Goal: Task Accomplishment & Management: Manage account settings

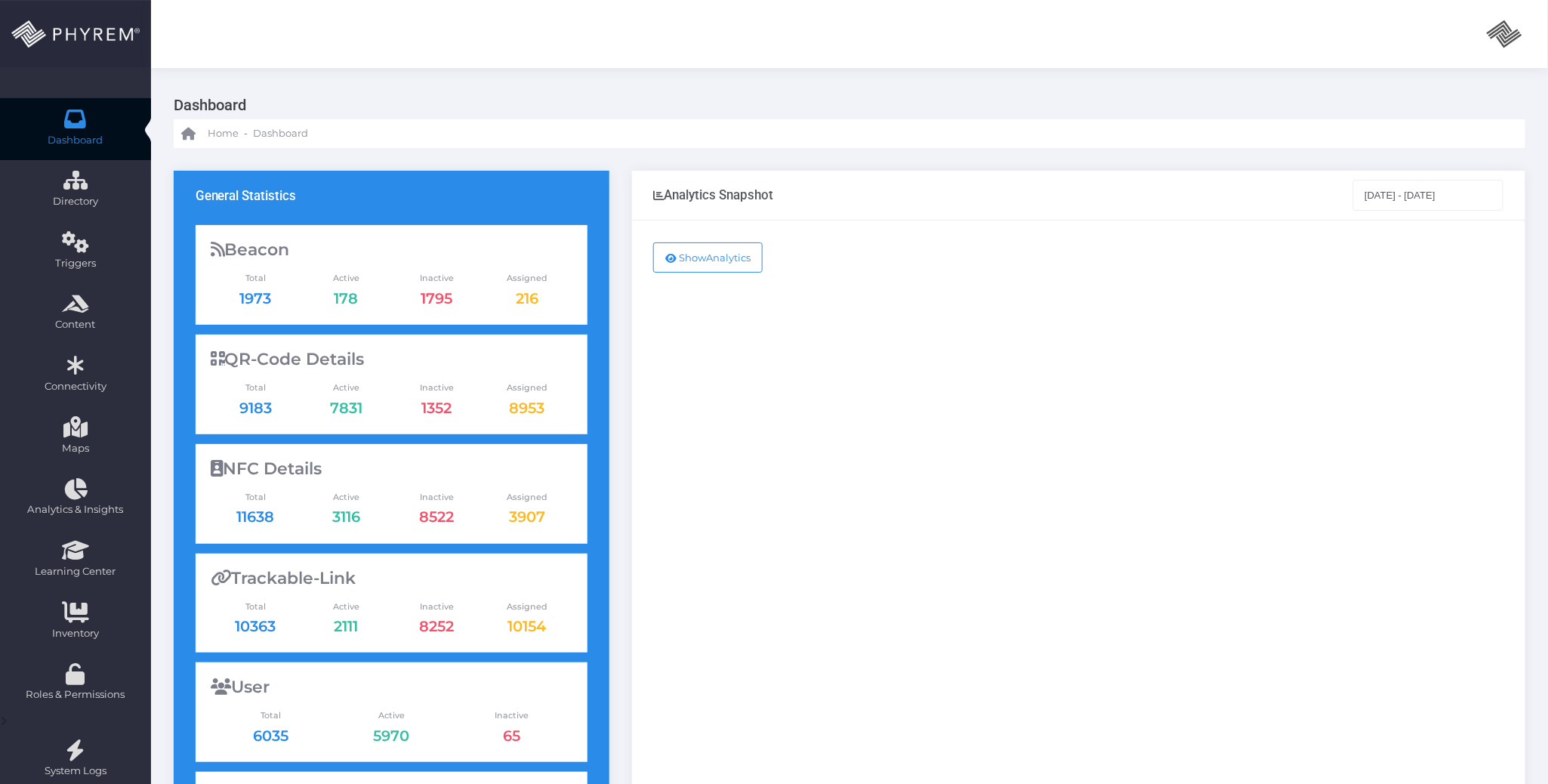
click at [1062, 421] on div "Show Analytics" at bounding box center [1079, 614] width 893 height 788
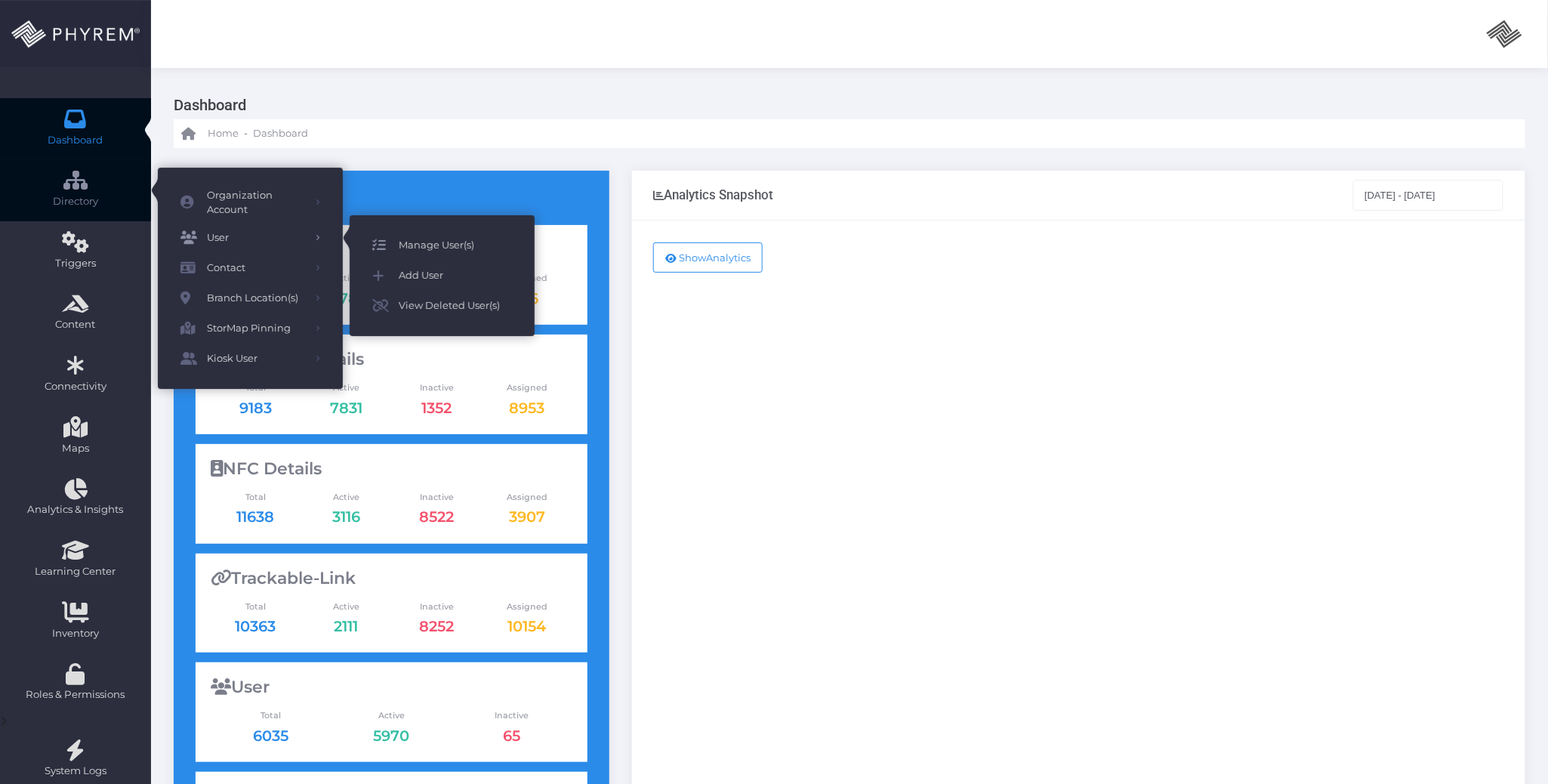
click at [435, 240] on span "Manage User(s)" at bounding box center [455, 245] width 114 height 20
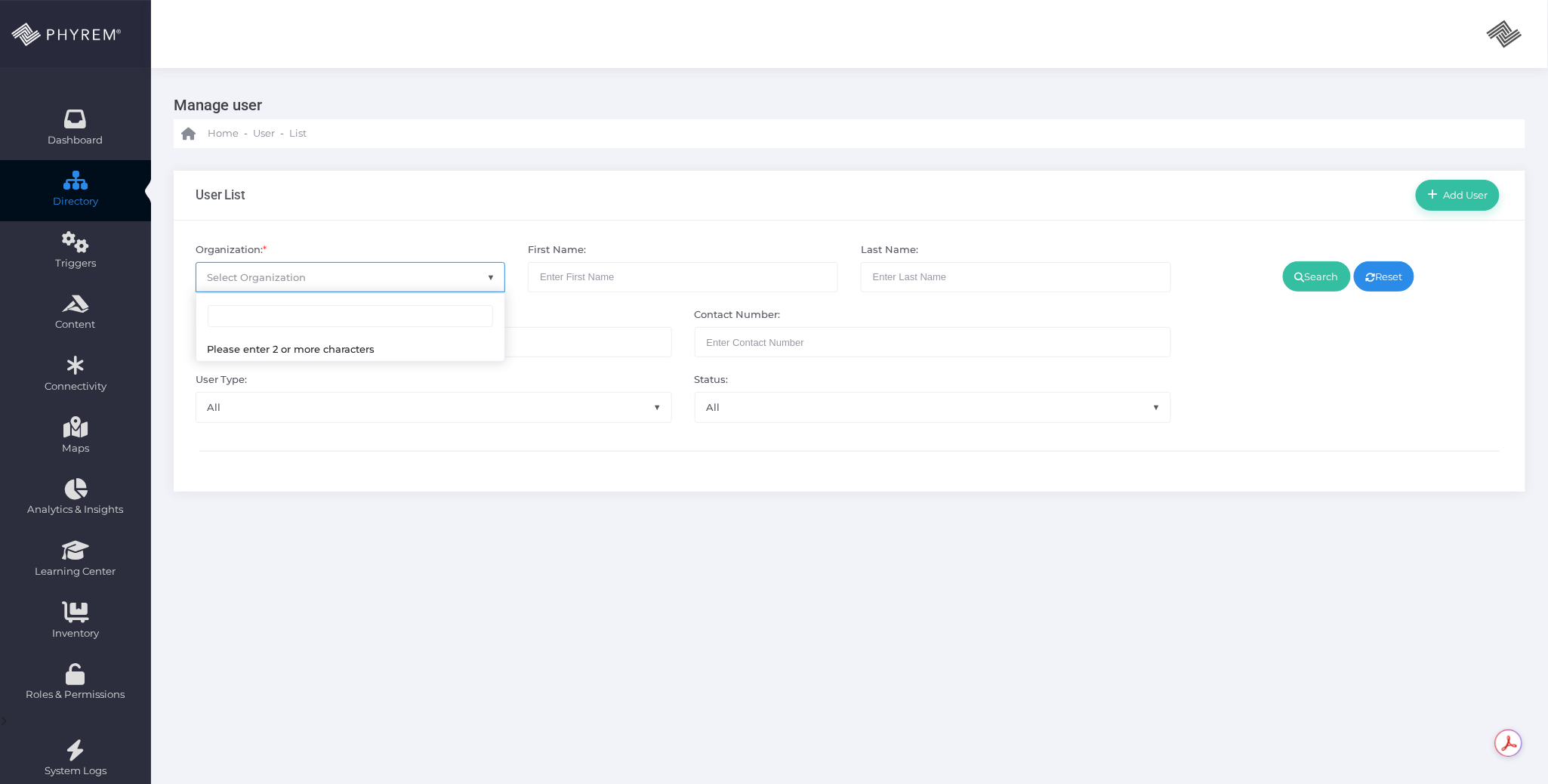
click at [354, 279] on span "Select Organization" at bounding box center [351, 277] width 308 height 28
type input "pinnacle"
select select "4799"
click at [1295, 277] on icon at bounding box center [1300, 277] width 9 height 0
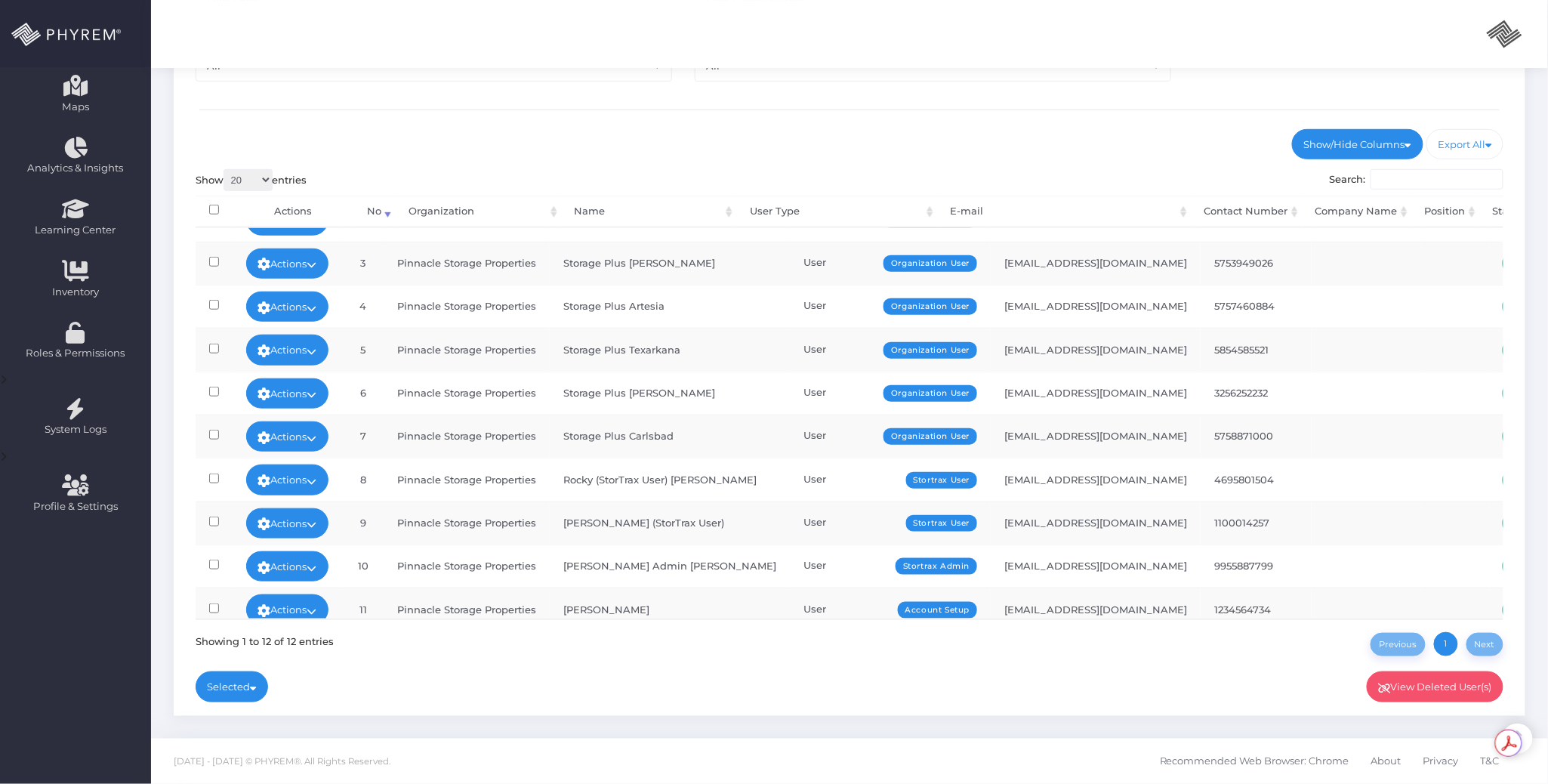
scroll to position [151, 0]
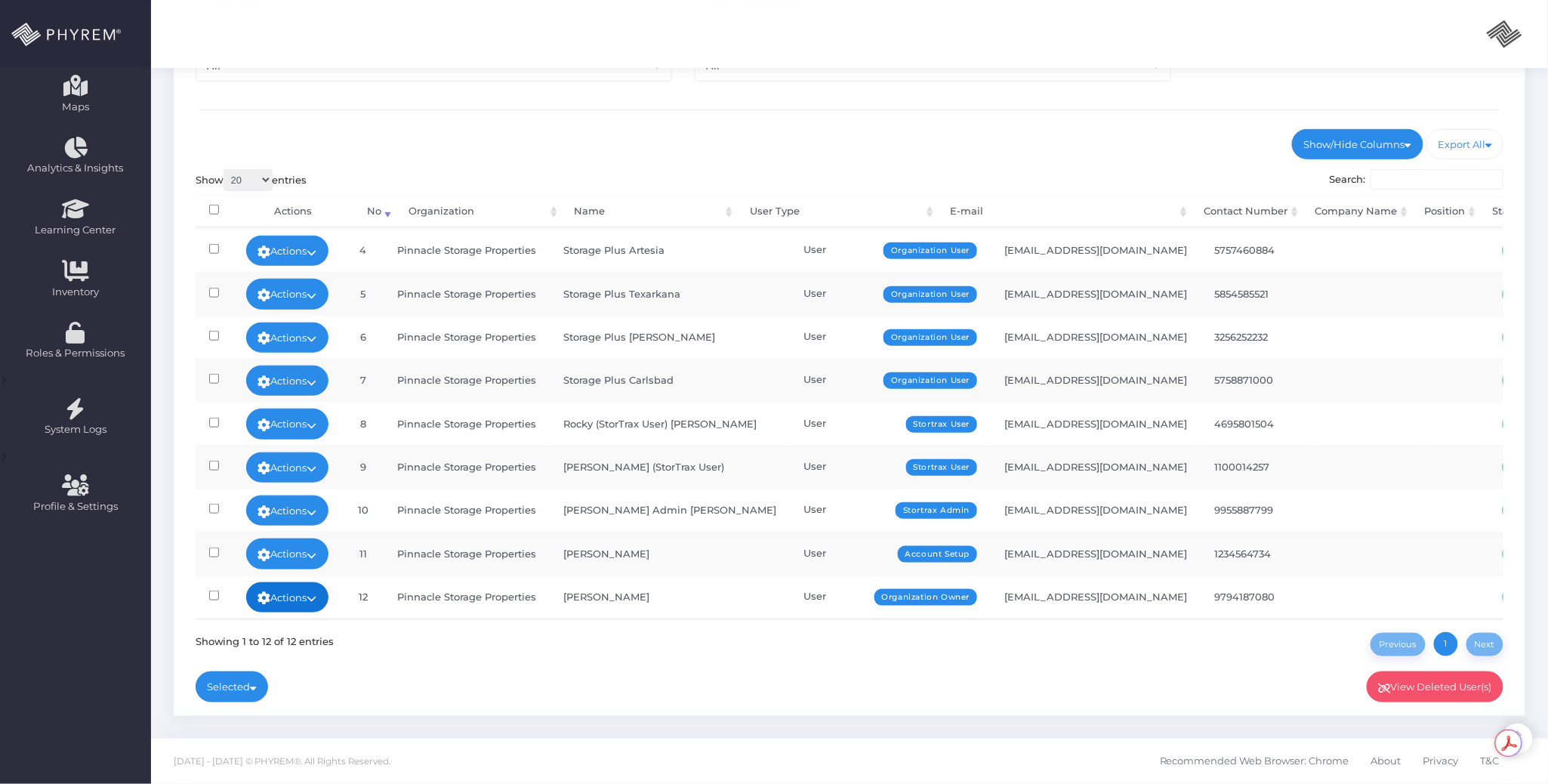
click at [317, 598] on icon at bounding box center [312, 598] width 9 height 0
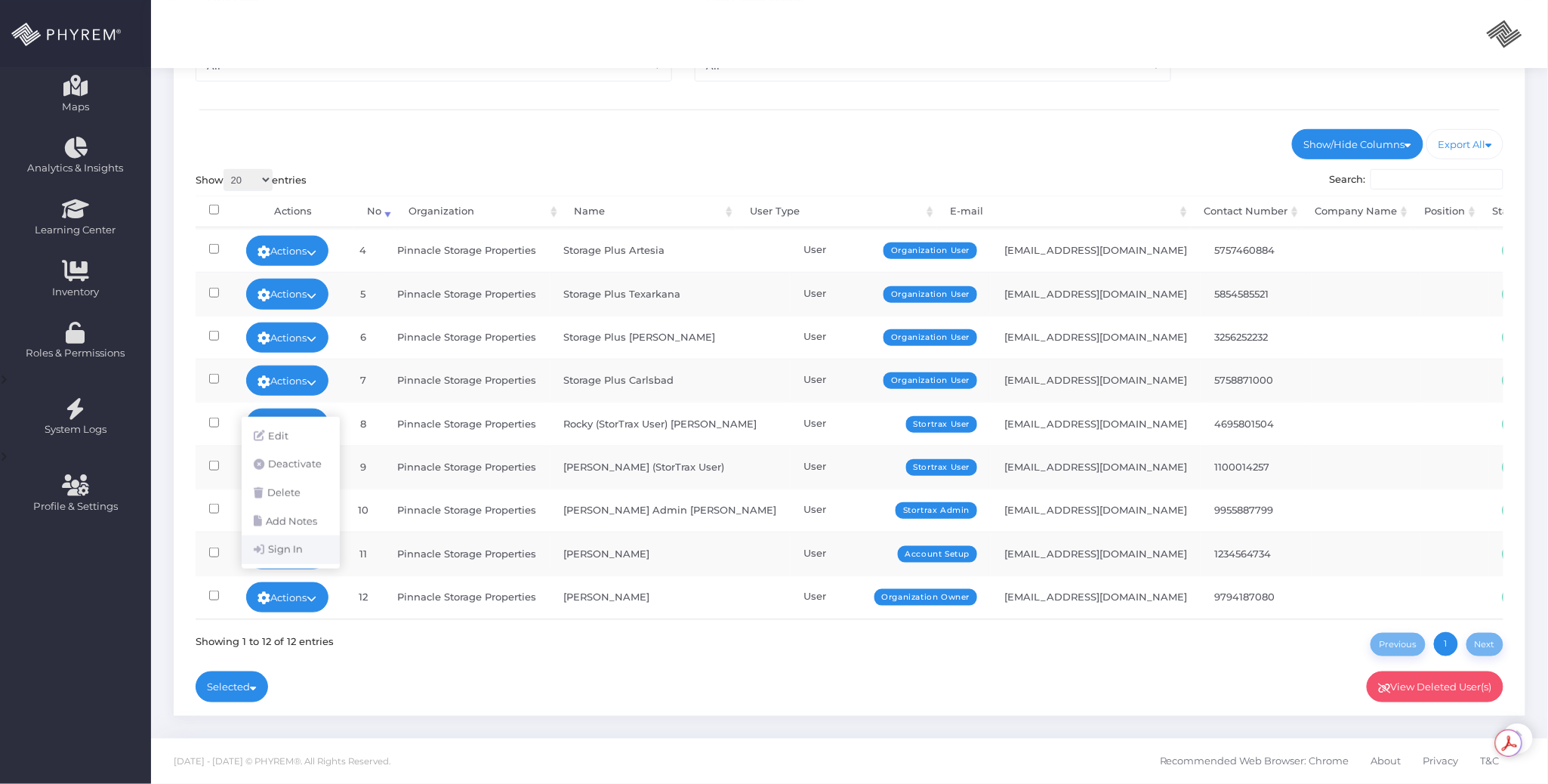
click at [305, 549] on link "Sign In" at bounding box center [290, 549] width 98 height 28
